Goal: Transaction & Acquisition: Purchase product/service

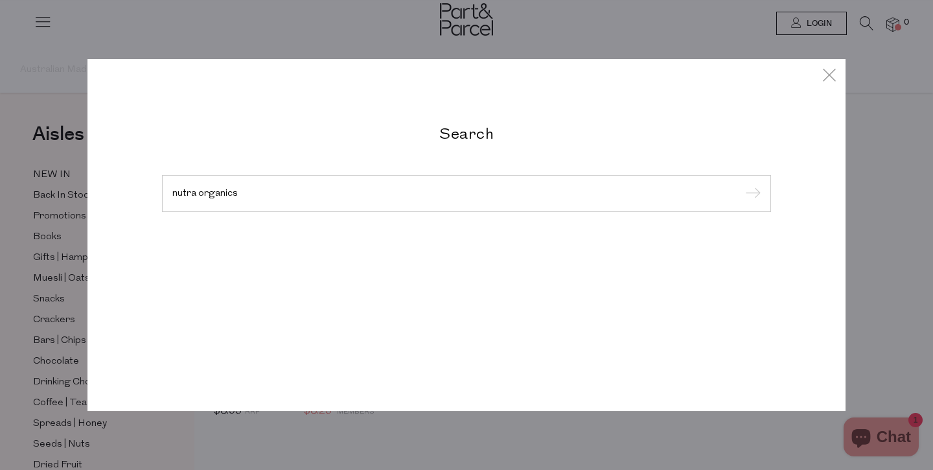
type input "nutra organics"
click at [741, 185] on input "submit" at bounding box center [750, 194] width 19 height 19
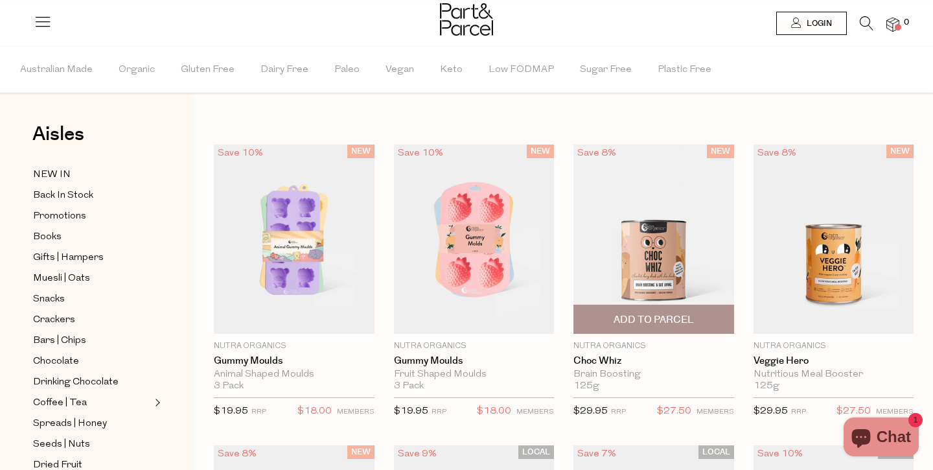
click at [710, 201] on img at bounding box center [653, 238] width 161 height 189
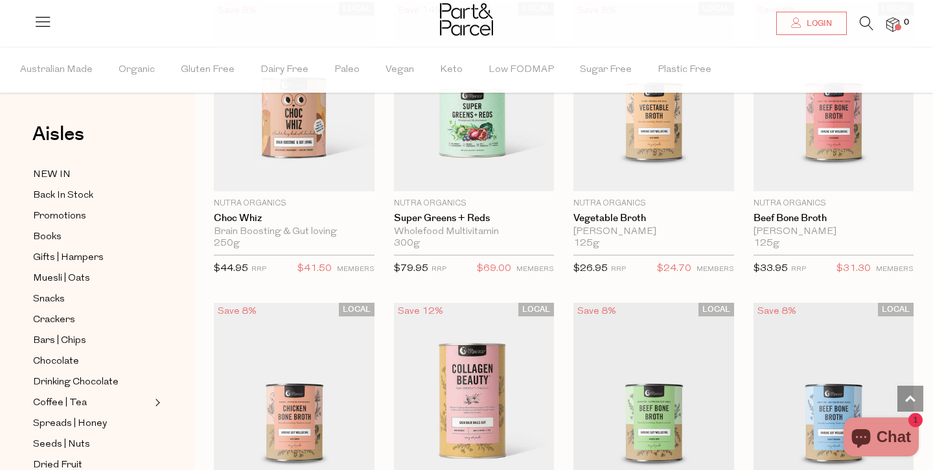
scroll to position [1950, 0]
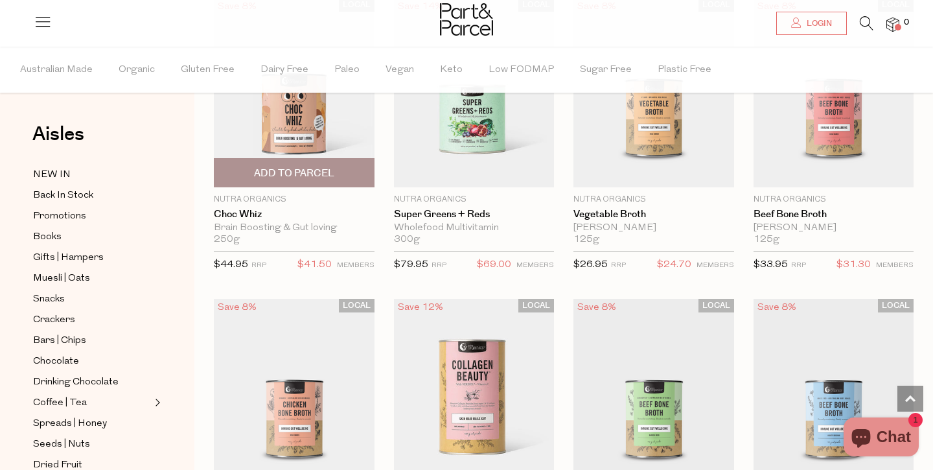
click at [280, 167] on span "Add To Parcel" at bounding box center [294, 174] width 80 height 14
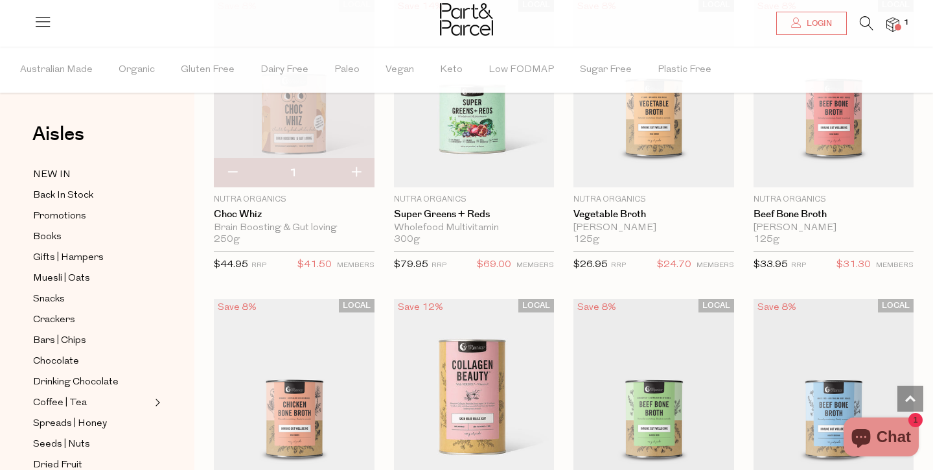
click at [336, 125] on img at bounding box center [294, 92] width 161 height 189
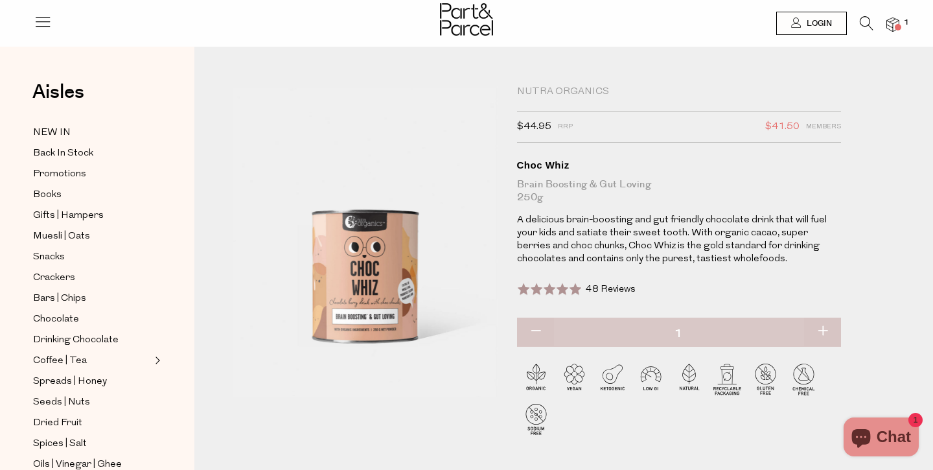
click at [373, 325] on img at bounding box center [365, 242] width 264 height 312
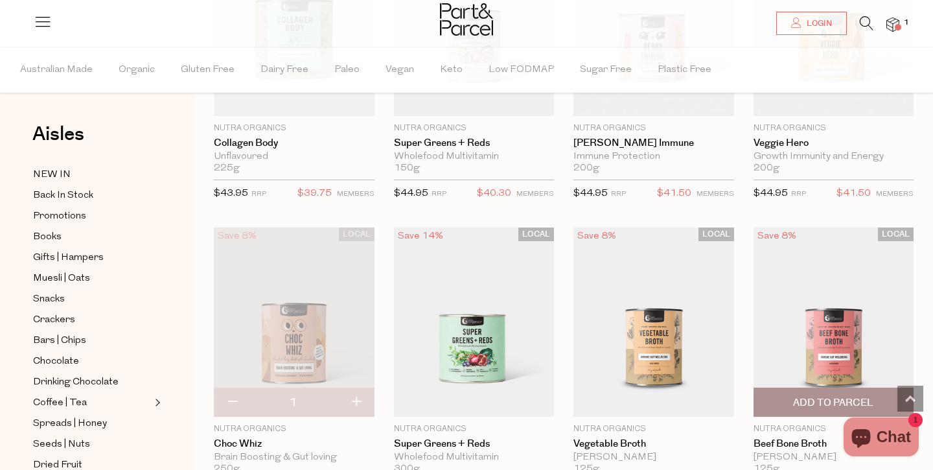
scroll to position [1725, 0]
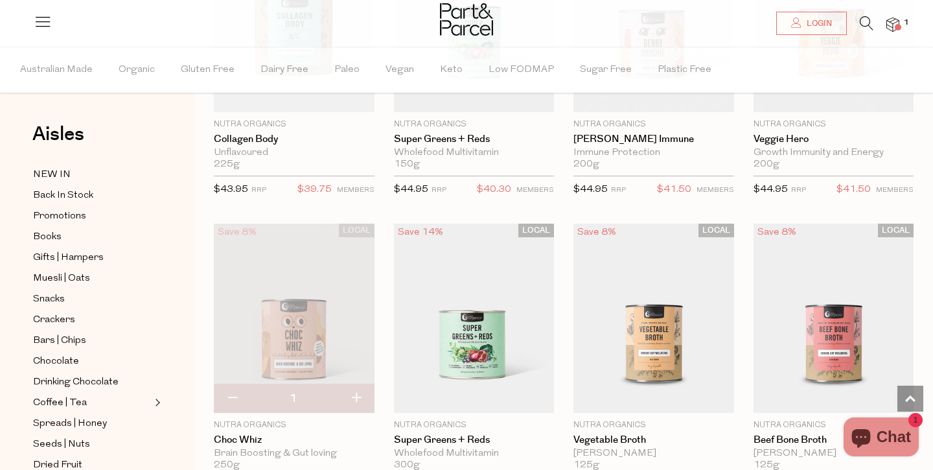
click at [883, 26] on li "1" at bounding box center [886, 24] width 26 height 17
click at [891, 27] on img at bounding box center [892, 24] width 13 height 15
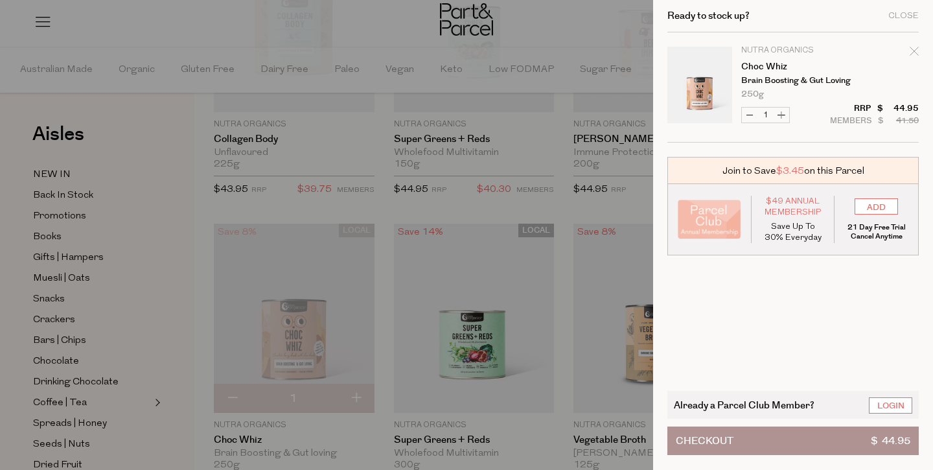
click at [914, 51] on icon "Remove Choc Whiz" at bounding box center [914, 51] width 9 height 9
type input "Add Membership"
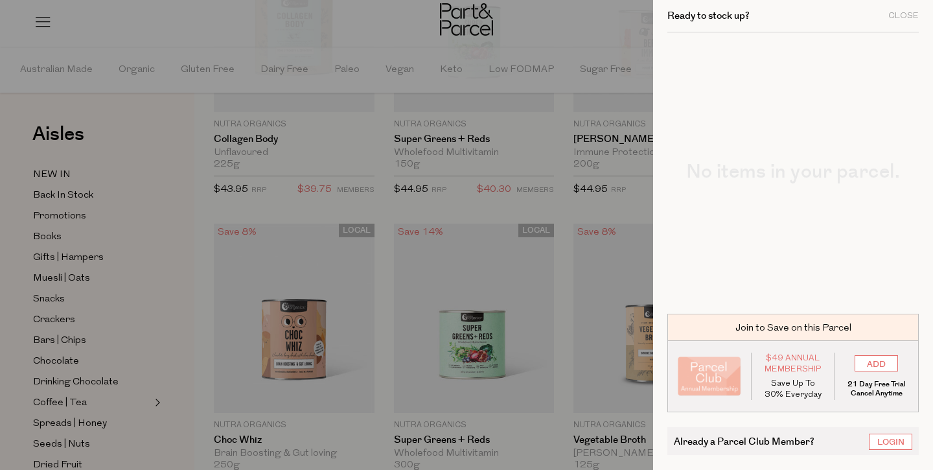
click at [640, 20] on div at bounding box center [466, 235] width 933 height 470
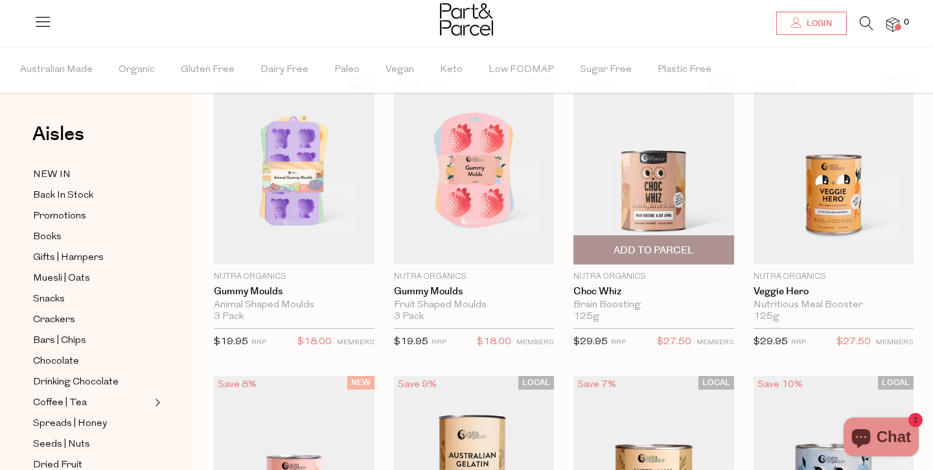
scroll to position [69, 0]
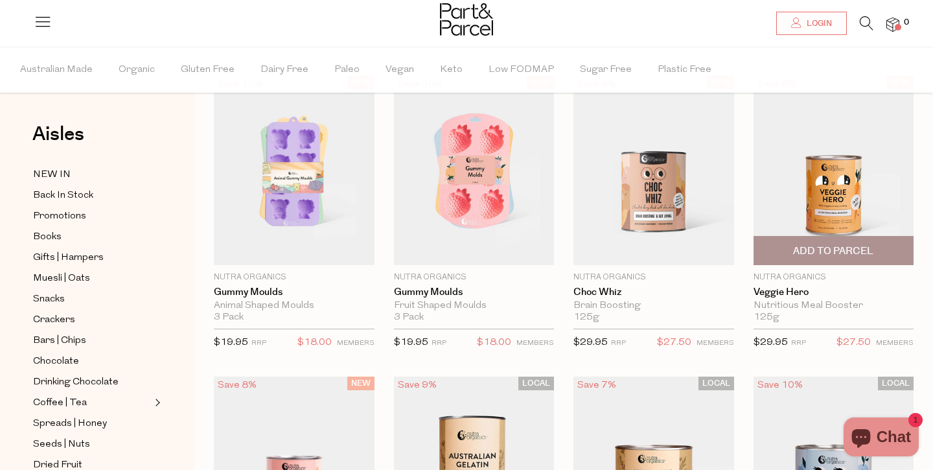
click at [826, 194] on img at bounding box center [834, 170] width 161 height 189
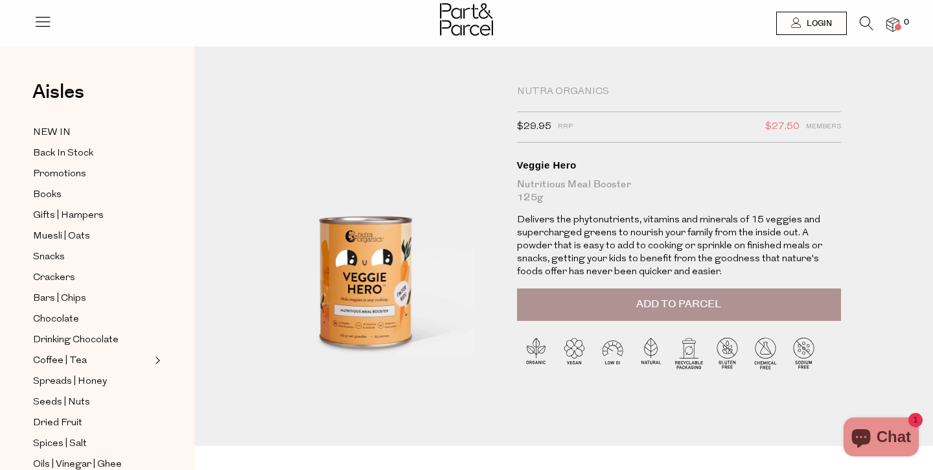
click at [877, 202] on div "Nutra Organics $29.95 RRP $27.50 Members Available: In Stock Veggie Hero Nutrit…" at bounding box center [564, 266] width 680 height 360
